Goal: Information Seeking & Learning: Learn about a topic

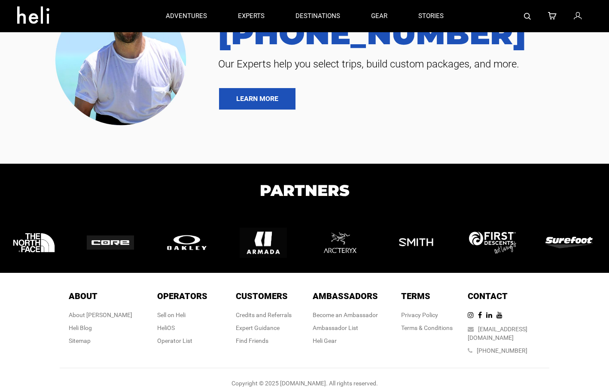
scroll to position [2012, 0]
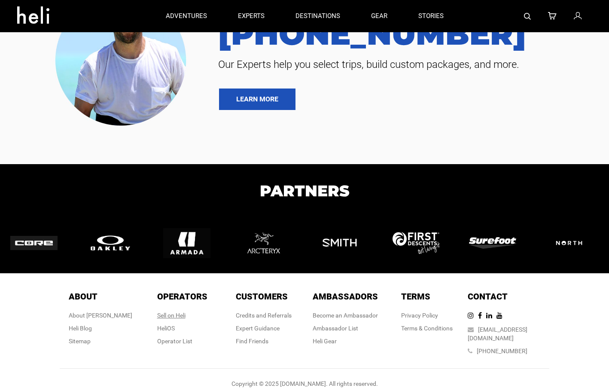
click at [184, 317] on div "Sell on Heli" at bounding box center [182, 315] width 50 height 9
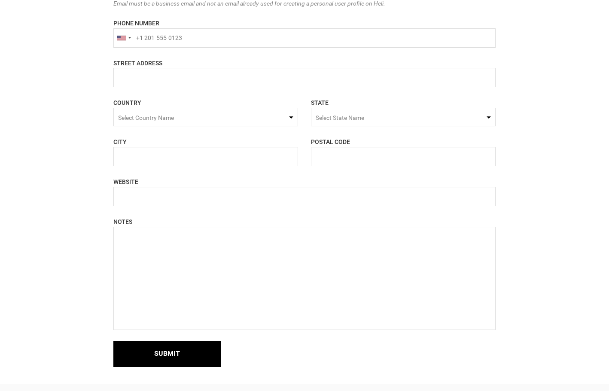
scroll to position [640, 0]
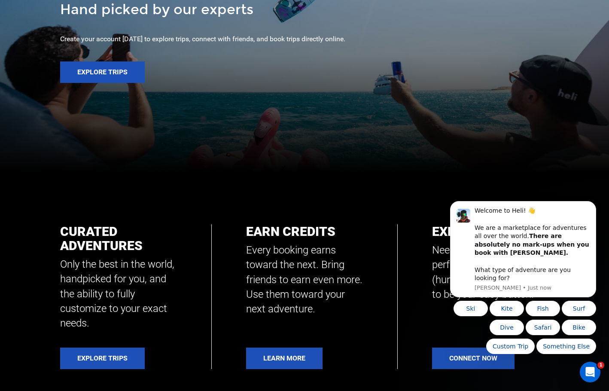
scroll to position [351, 0]
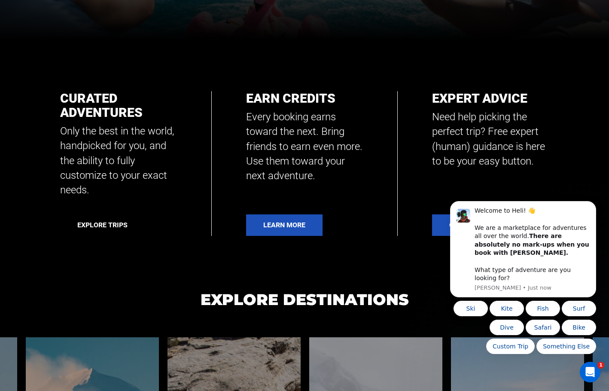
click at [105, 215] on link "Explore Trips" at bounding box center [102, 224] width 85 height 21
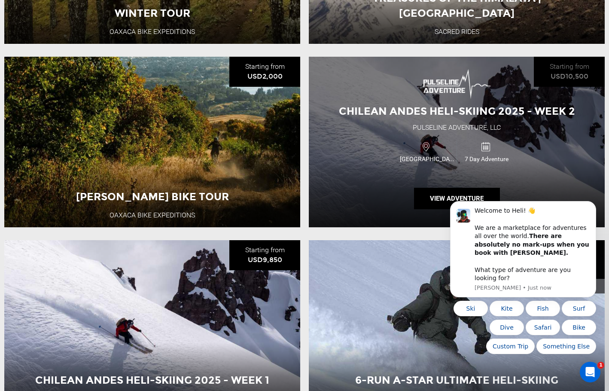
scroll to position [234, 0]
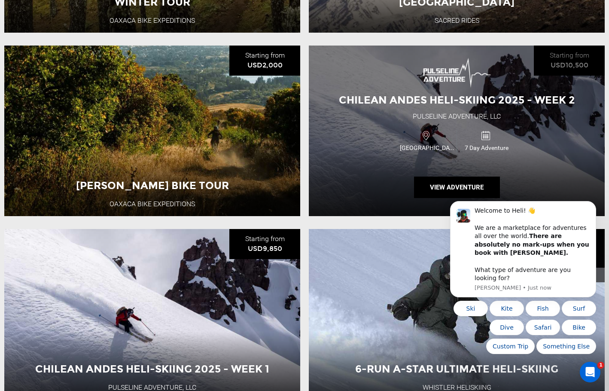
click at [369, 152] on div "Chile 7 Day Adventure" at bounding box center [456, 140] width 177 height 29
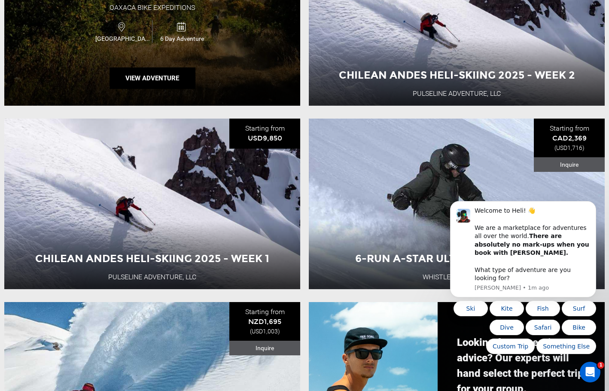
scroll to position [352, 0]
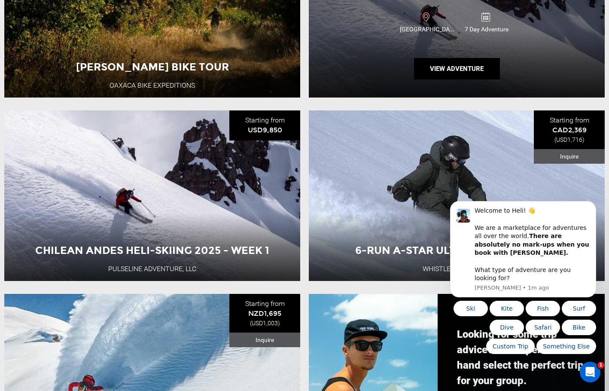
click at [356, 189] on div "6-Run A-Star Ultimate Heli-Skiing Whistler Heliskiing [GEOGRAPHIC_DATA] 1 Day A…" at bounding box center [457, 195] width 296 height 171
